Goal: Obtain resource: Obtain resource

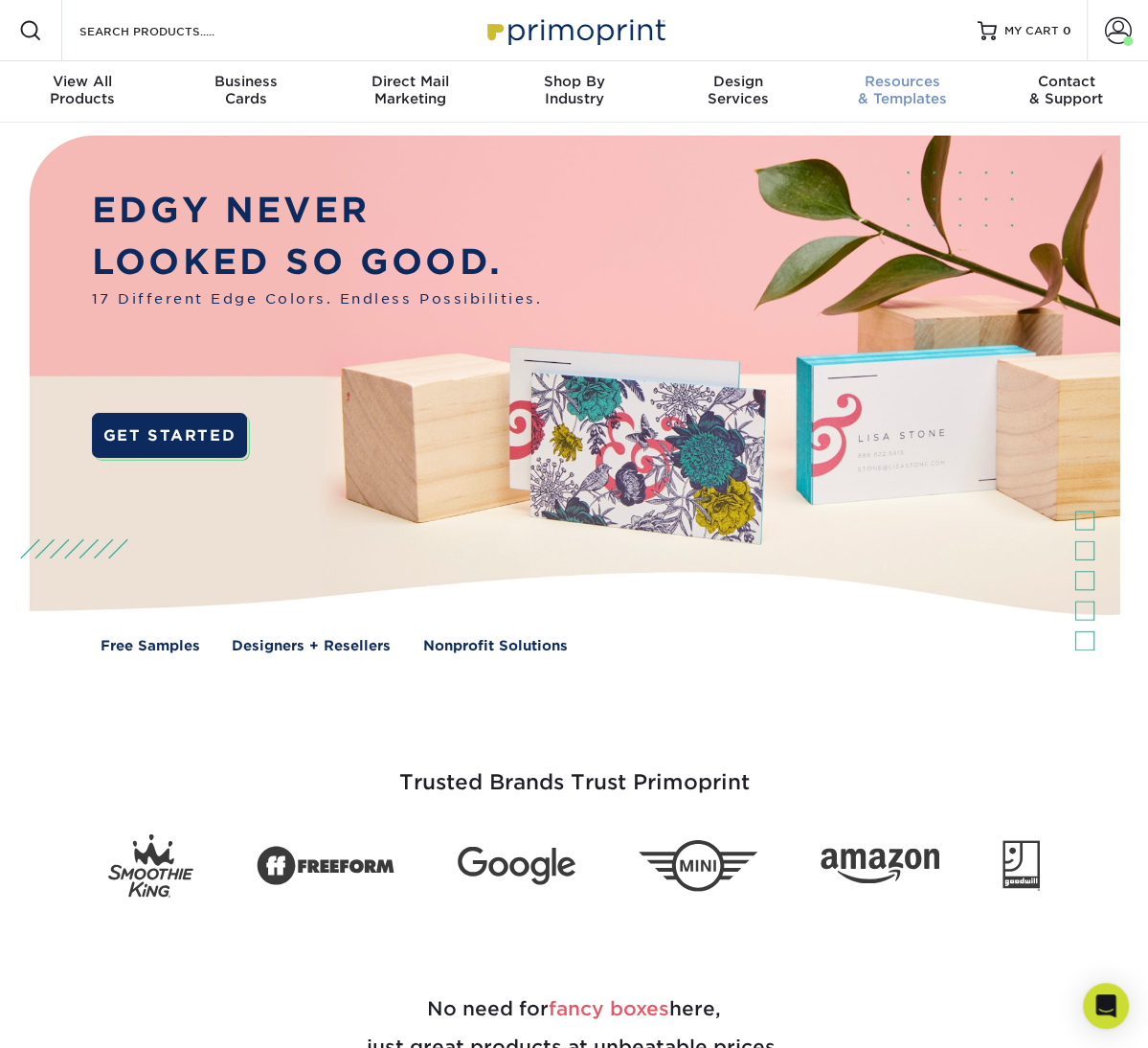
click at [915, 90] on div "Resources & Templates" at bounding box center [902, 90] width 163 height 35
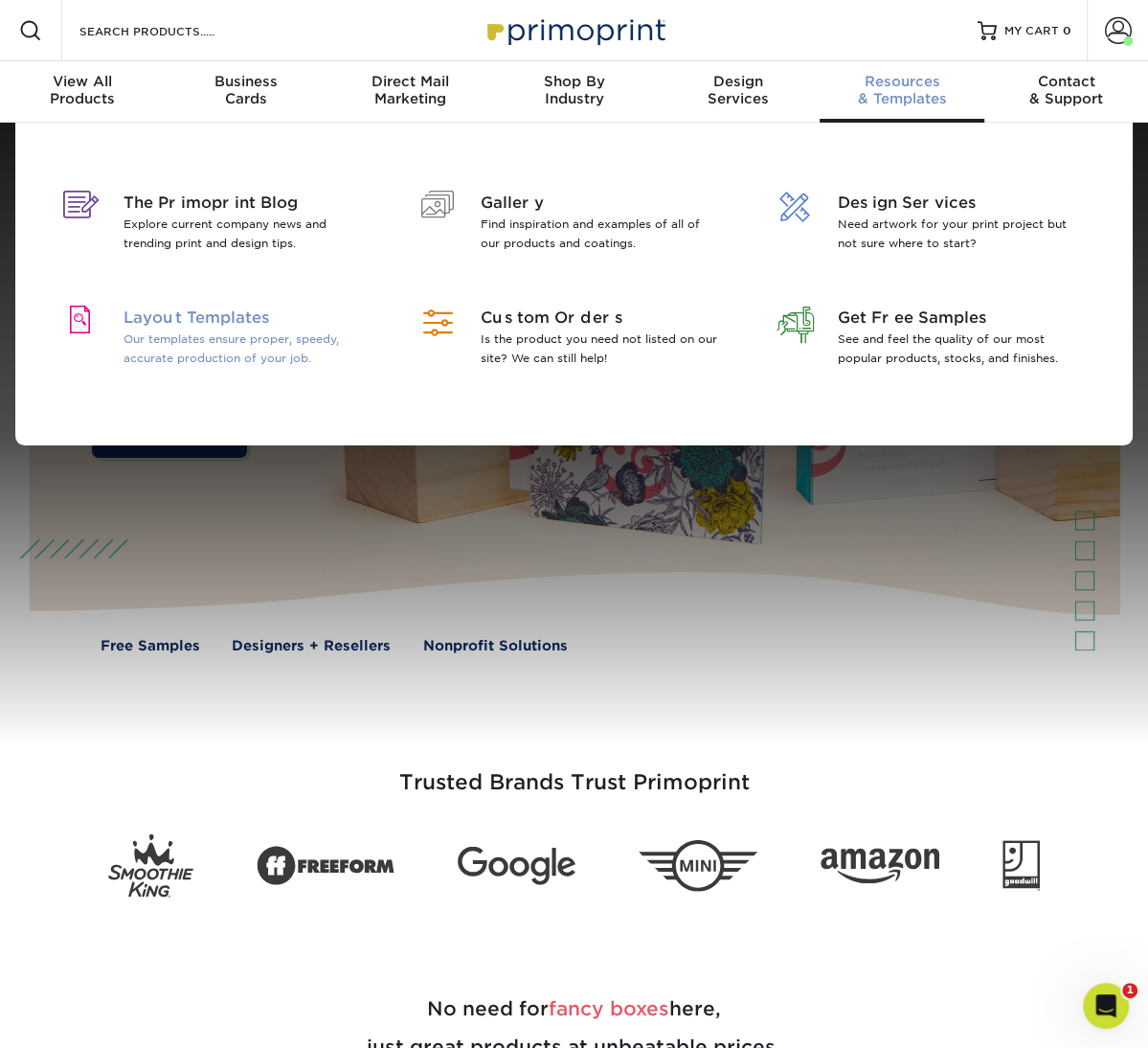
click at [198, 310] on span "Layout Templates" at bounding box center [244, 318] width 240 height 23
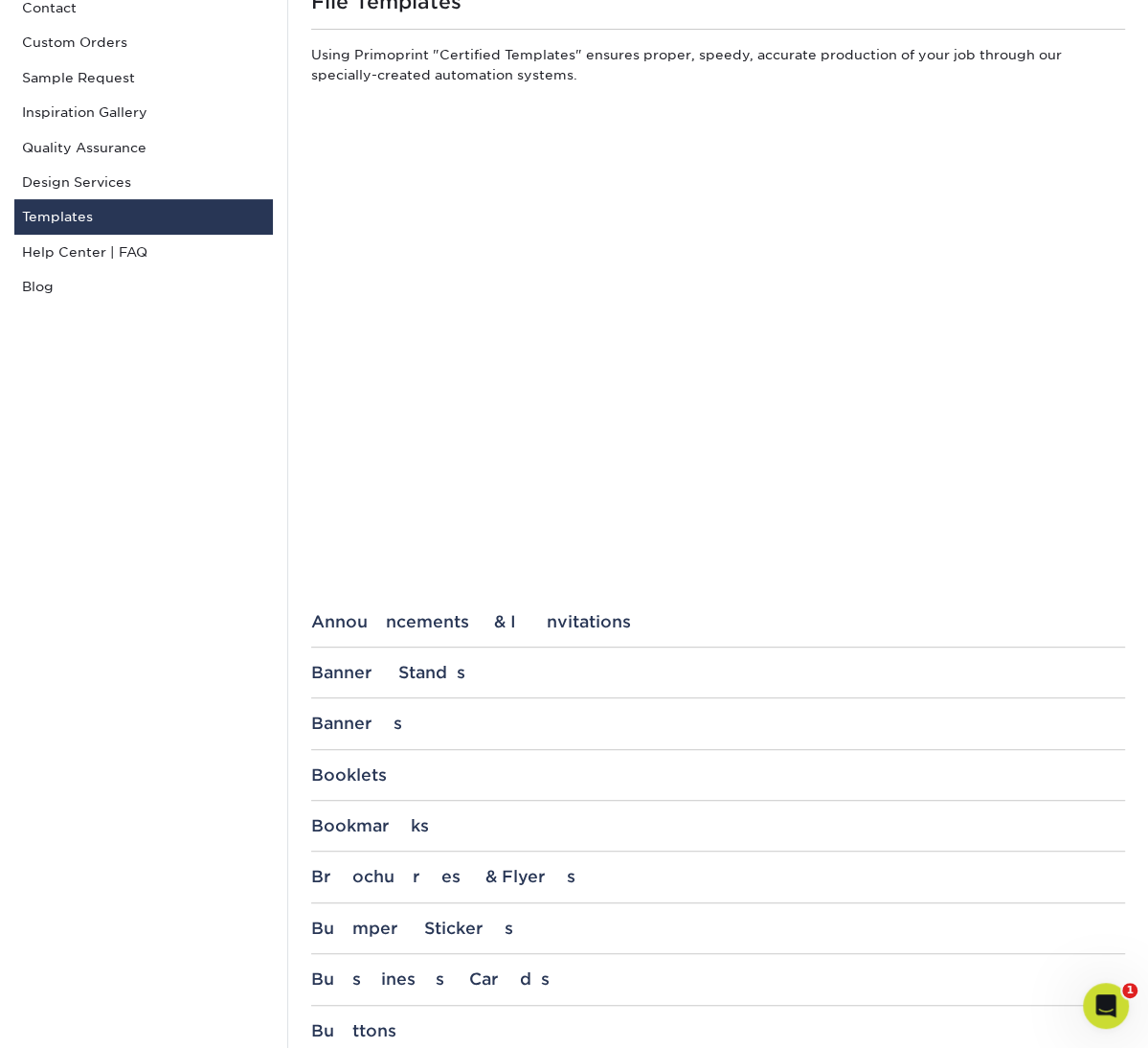
scroll to position [729, 0]
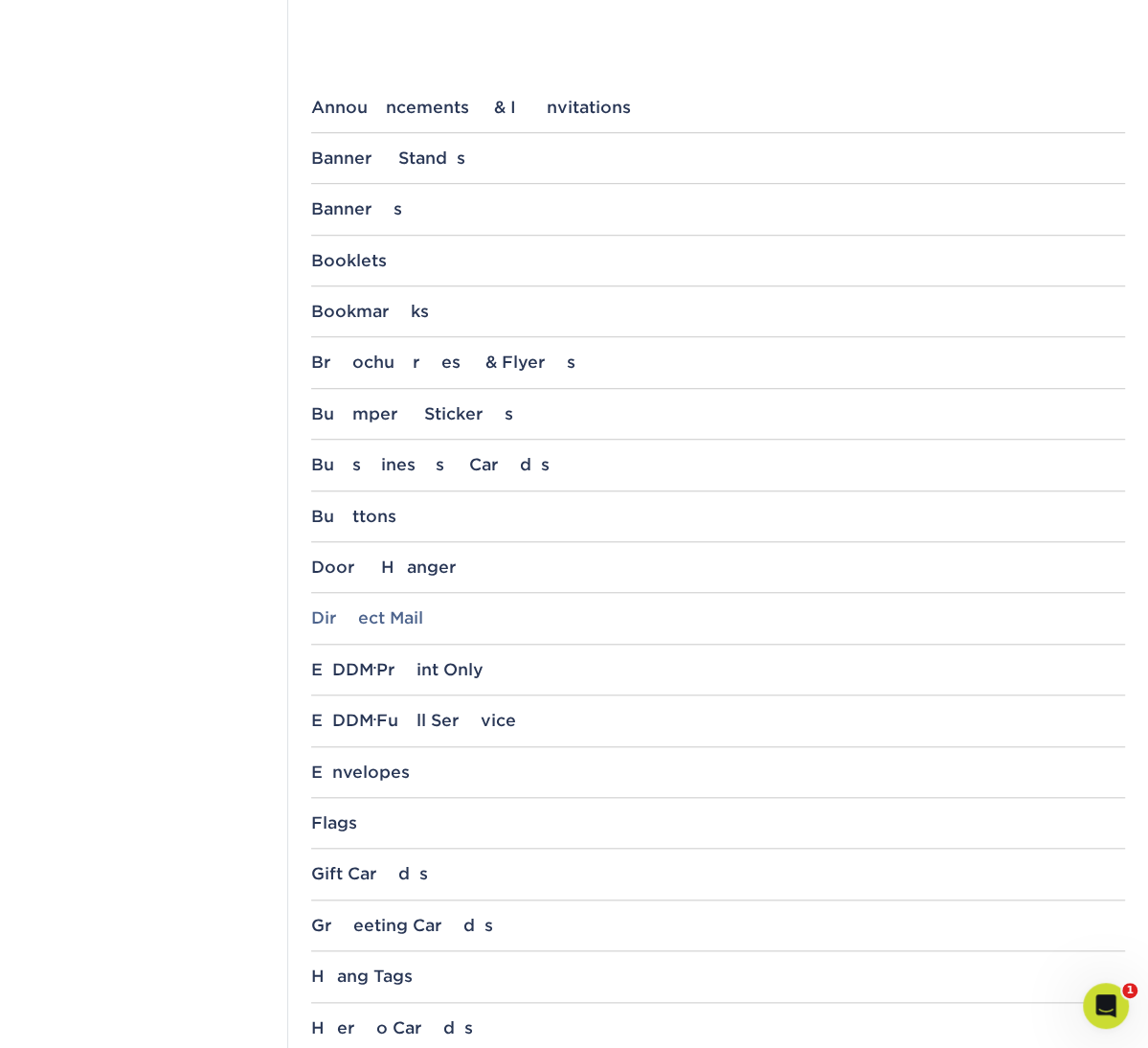
click at [366, 613] on div "Direct Mail" at bounding box center [718, 618] width 814 height 19
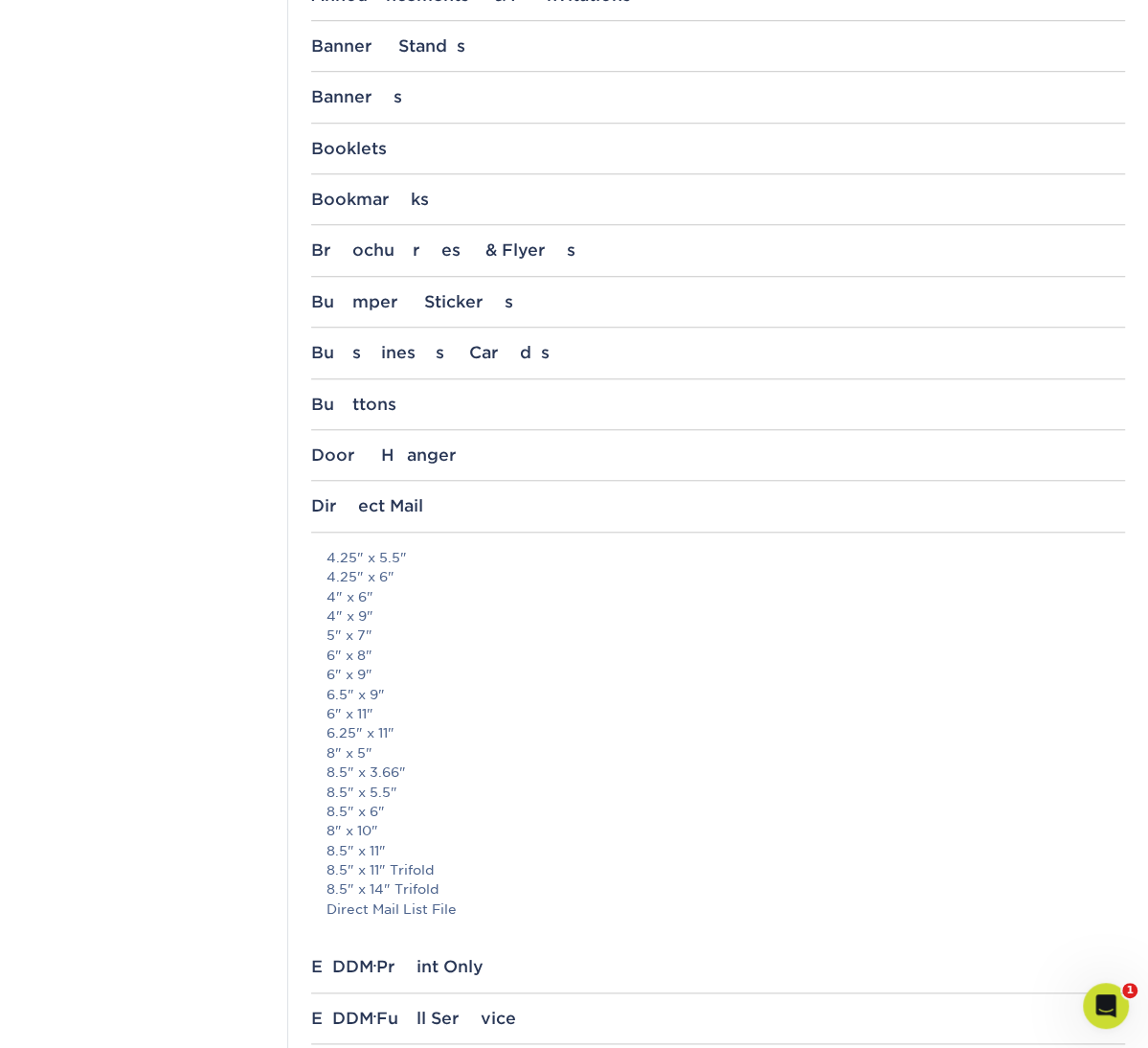
scroll to position [859, 0]
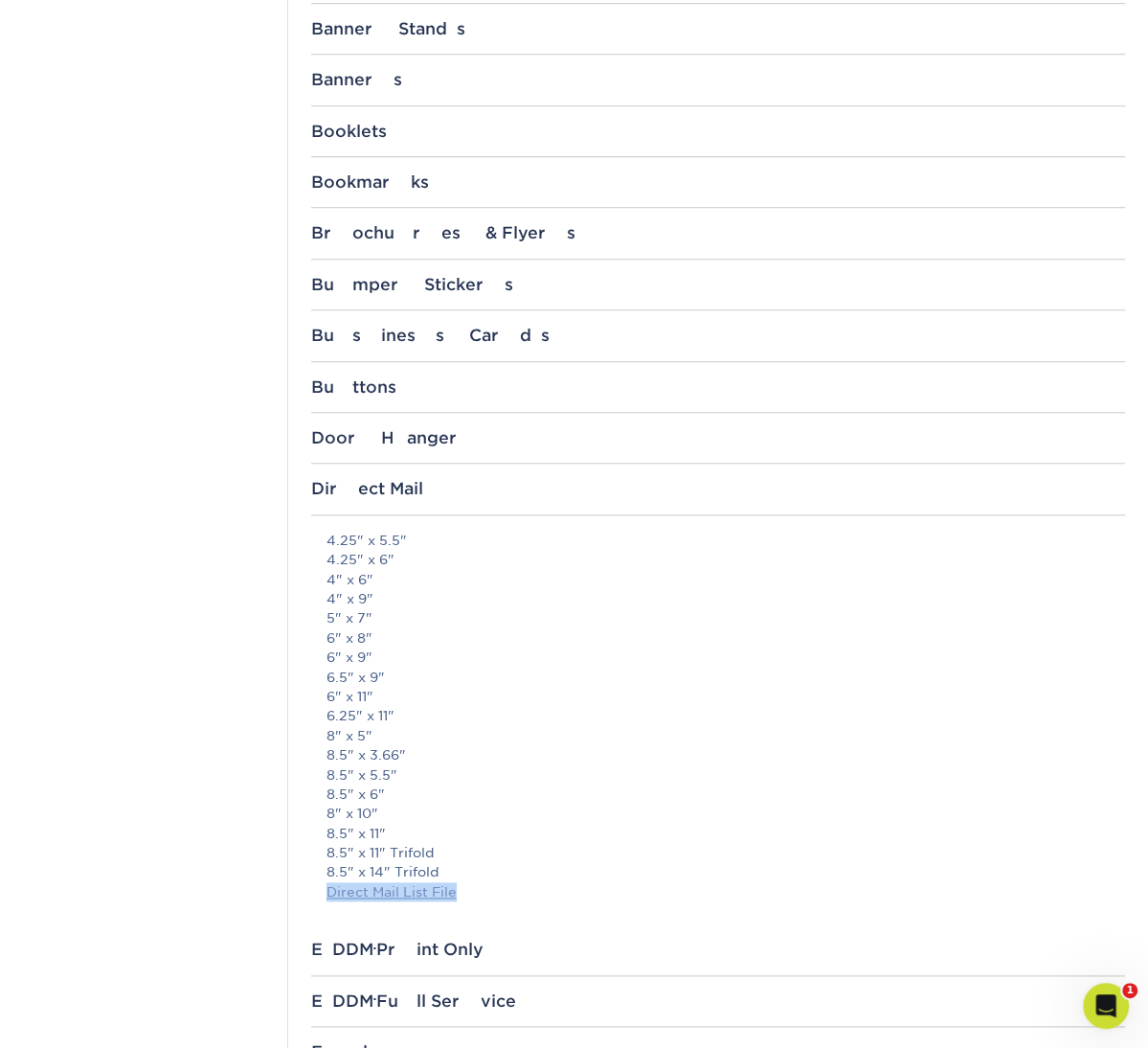
drag, startPoint x: 489, startPoint y: 897, endPoint x: 329, endPoint y: 889, distance: 160.2
click at [329, 889] on div "4.25" x 5.5" 4.25" x 6" 4" x 6" 4" x 9" 5" x 7" 6" x 8" 6" x 9" 6.5" x 9" 6" x …" at bounding box center [718, 735] width 814 height 409
copy link "Direct Mail List File"
click at [412, 889] on link "Direct Mail List File" at bounding box center [391, 891] width 130 height 15
